Goal: Information Seeking & Learning: Learn about a topic

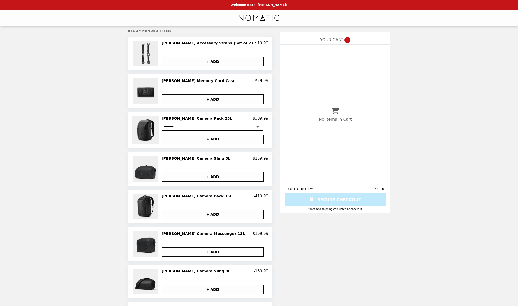
scroll to position [45, 0]
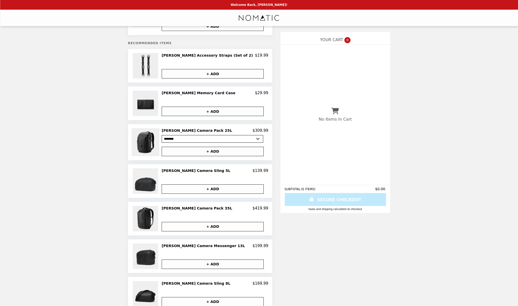
click at [195, 95] on h2 "[PERSON_NAME] Memory Card Case" at bounding box center [200, 93] width 76 height 5
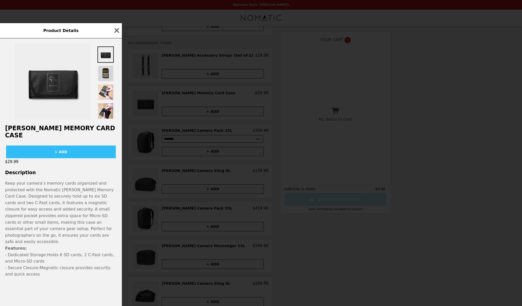
click at [109, 81] on img at bounding box center [105, 73] width 16 height 16
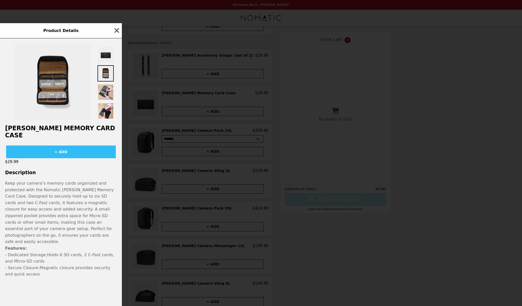
click at [107, 100] on img at bounding box center [105, 92] width 16 height 16
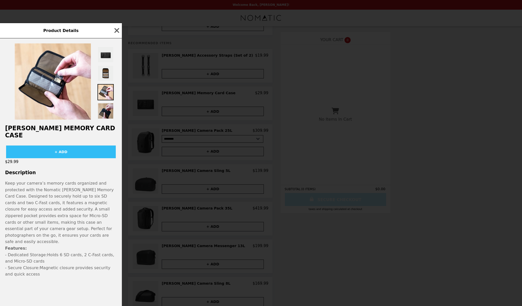
click at [107, 119] on img at bounding box center [105, 111] width 16 height 16
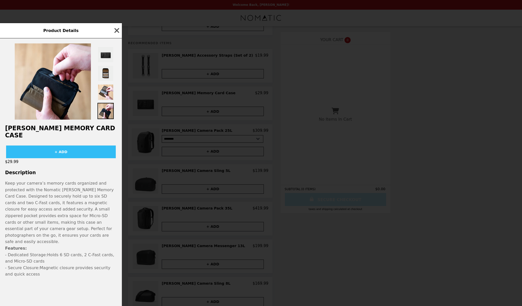
click at [115, 34] on icon "button" at bounding box center [117, 31] width 8 height 8
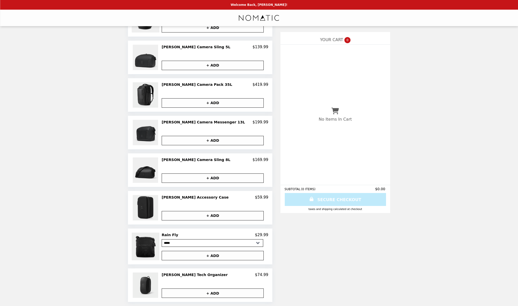
scroll to position [168, 0]
click at [180, 234] on h2 "Rain Fly" at bounding box center [171, 234] width 19 height 5
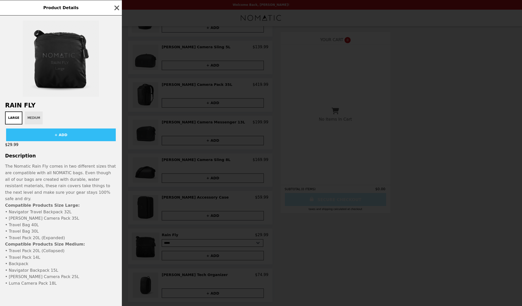
click at [37, 124] on button "Medium" at bounding box center [34, 117] width 18 height 13
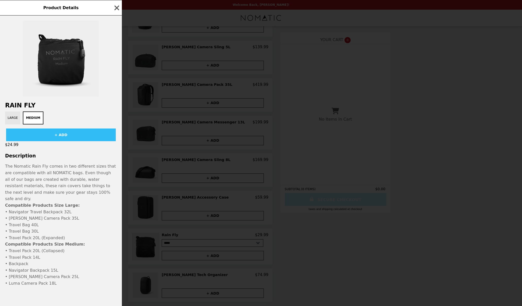
click at [8, 122] on button "Large" at bounding box center [12, 117] width 15 height 13
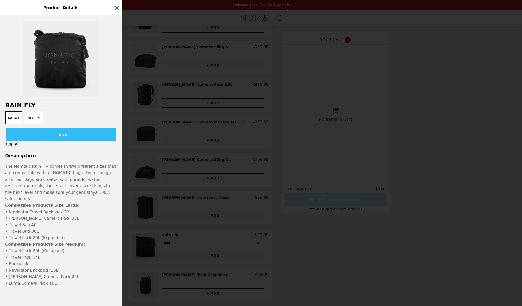
click at [116, 10] on icon "button" at bounding box center [116, 7] width 5 height 5
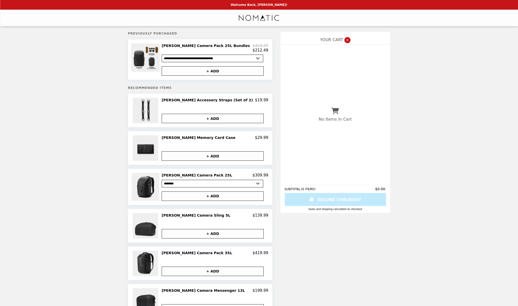
scroll to position [0, 0]
